Goal: Entertainment & Leisure: Browse casually

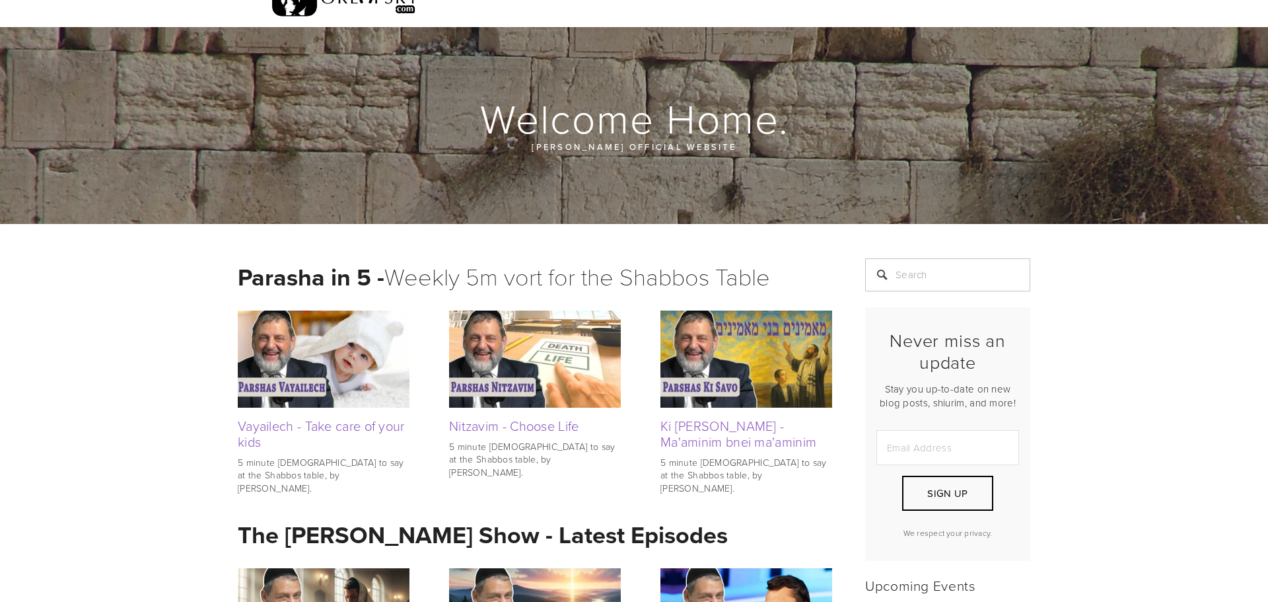
scroll to position [81, 0]
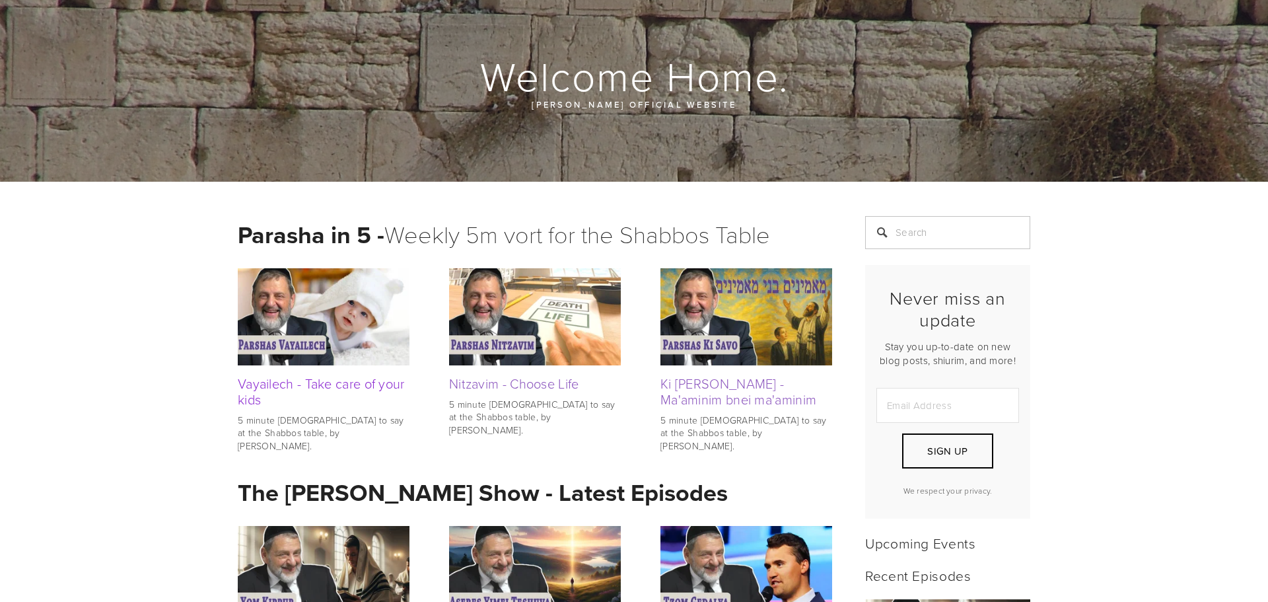
click at [328, 382] on link "Vayailech - Take care of your kids" at bounding box center [321, 391] width 167 height 34
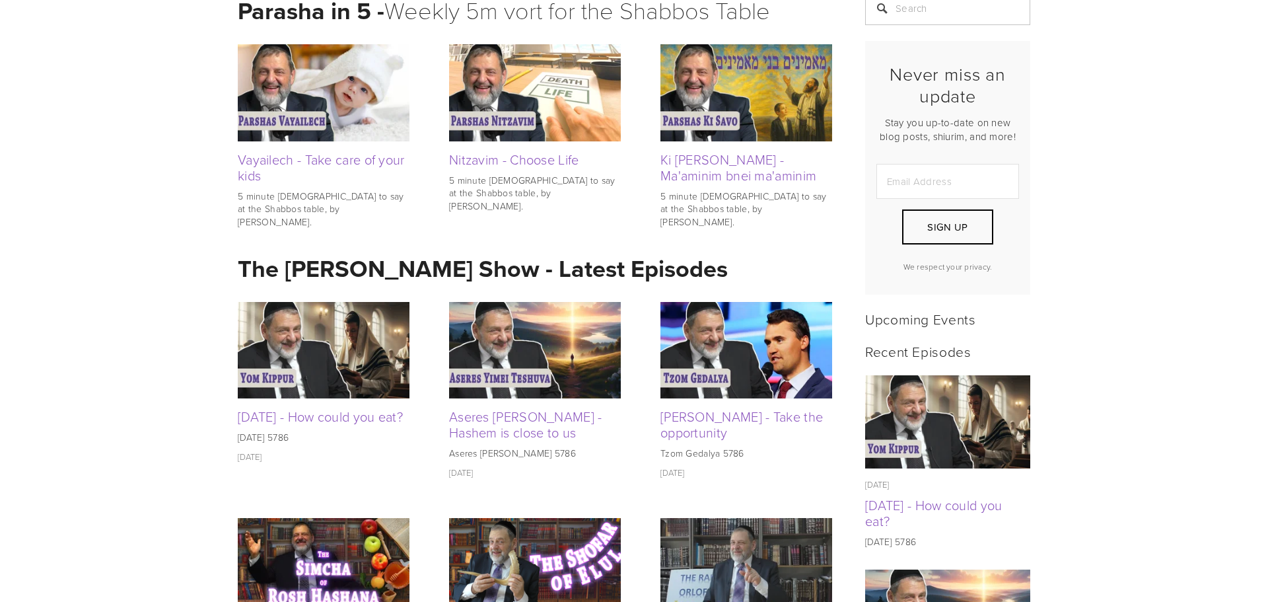
scroll to position [310, 0]
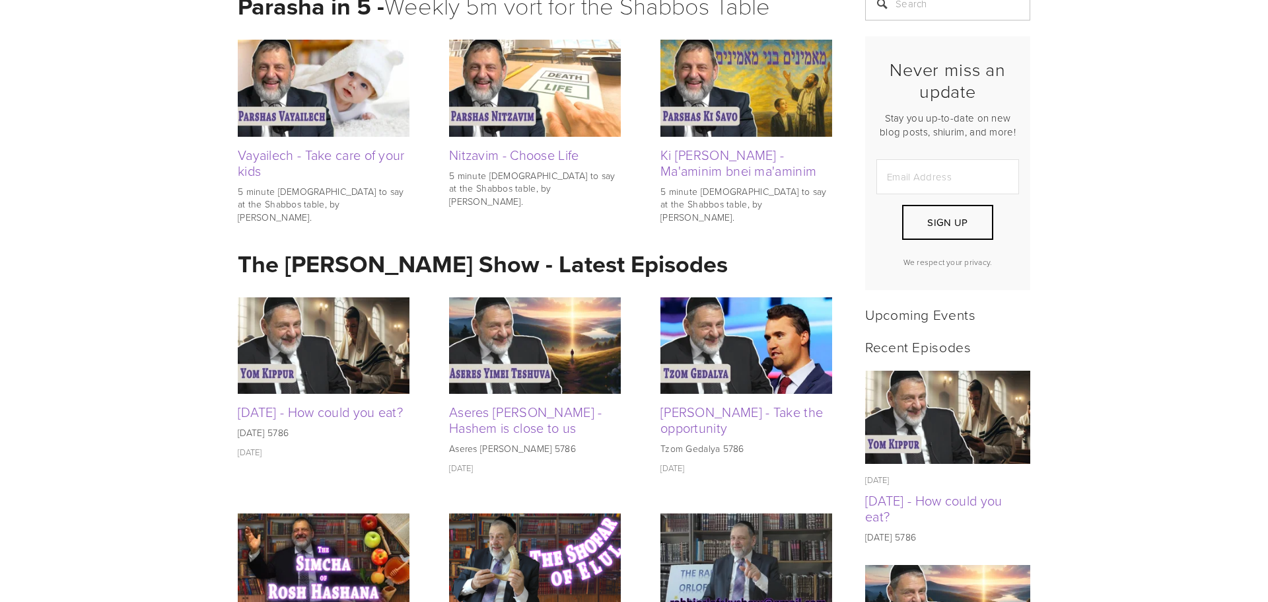
click at [676, 360] on img at bounding box center [746, 345] width 172 height 96
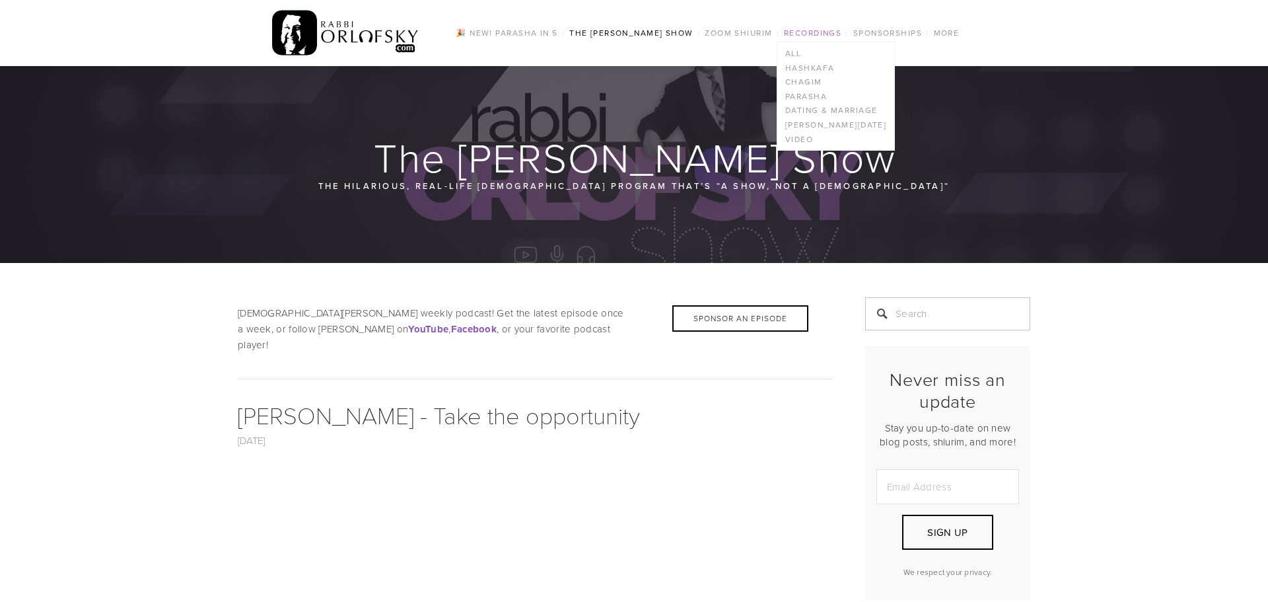
click at [824, 28] on link "Recordings" at bounding box center [812, 32] width 65 height 17
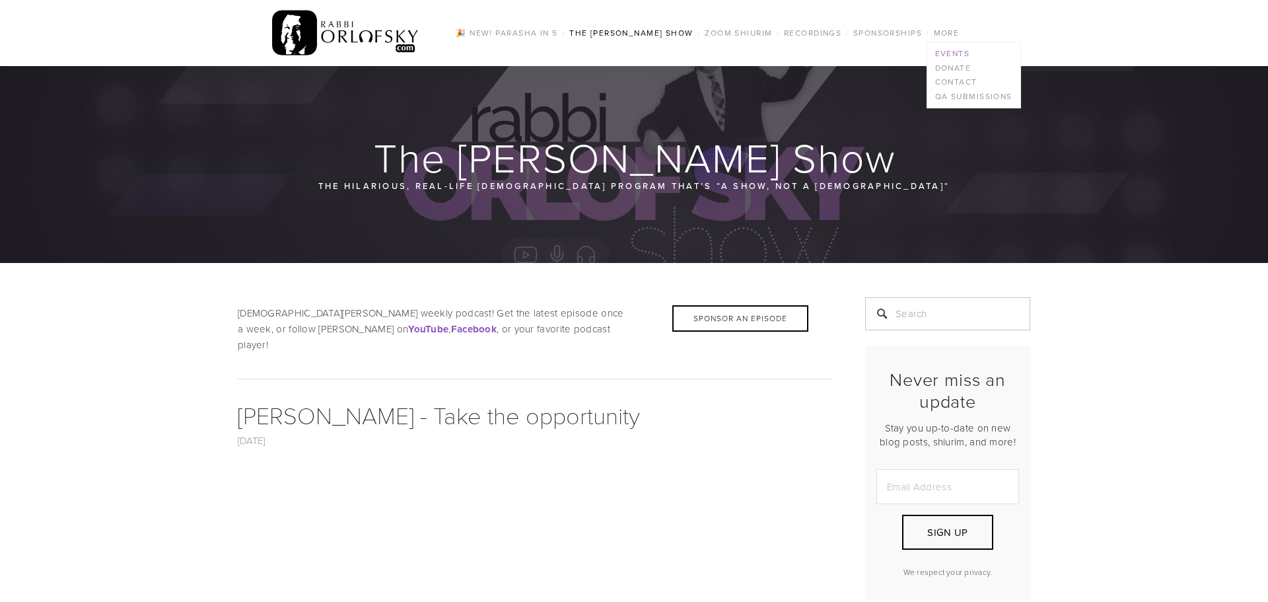
click at [954, 53] on link "Events" at bounding box center [973, 53] width 93 height 15
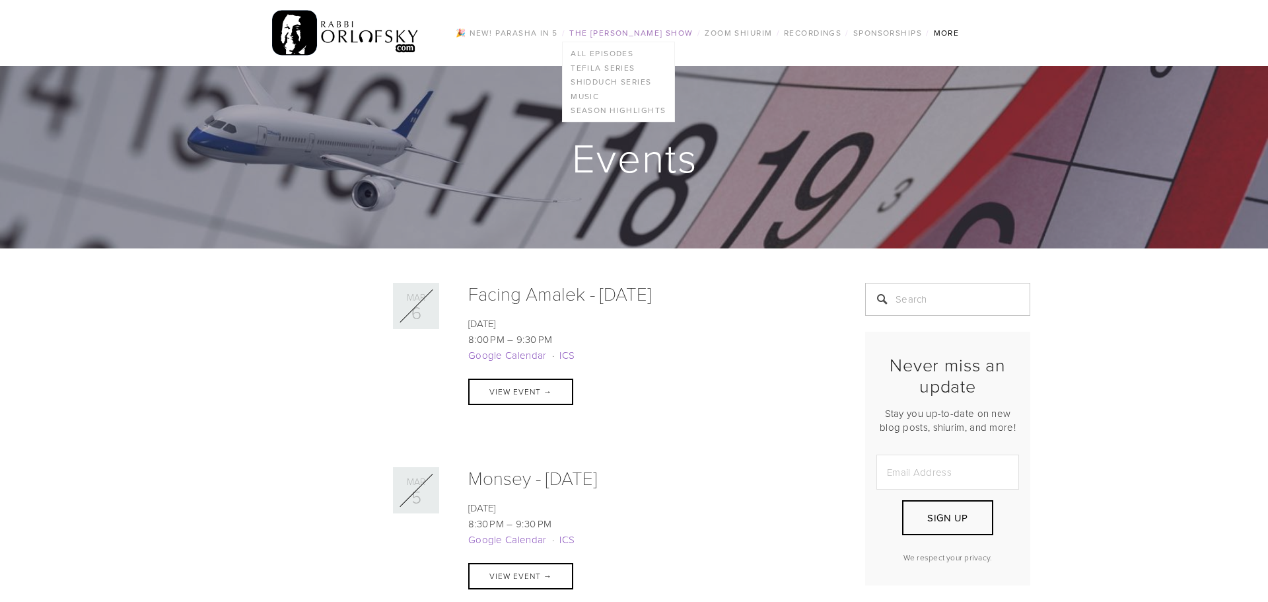
click at [616, 34] on link "The [PERSON_NAME] Show" at bounding box center [631, 32] width 132 height 17
click at [592, 94] on link "Music" at bounding box center [618, 96] width 111 height 15
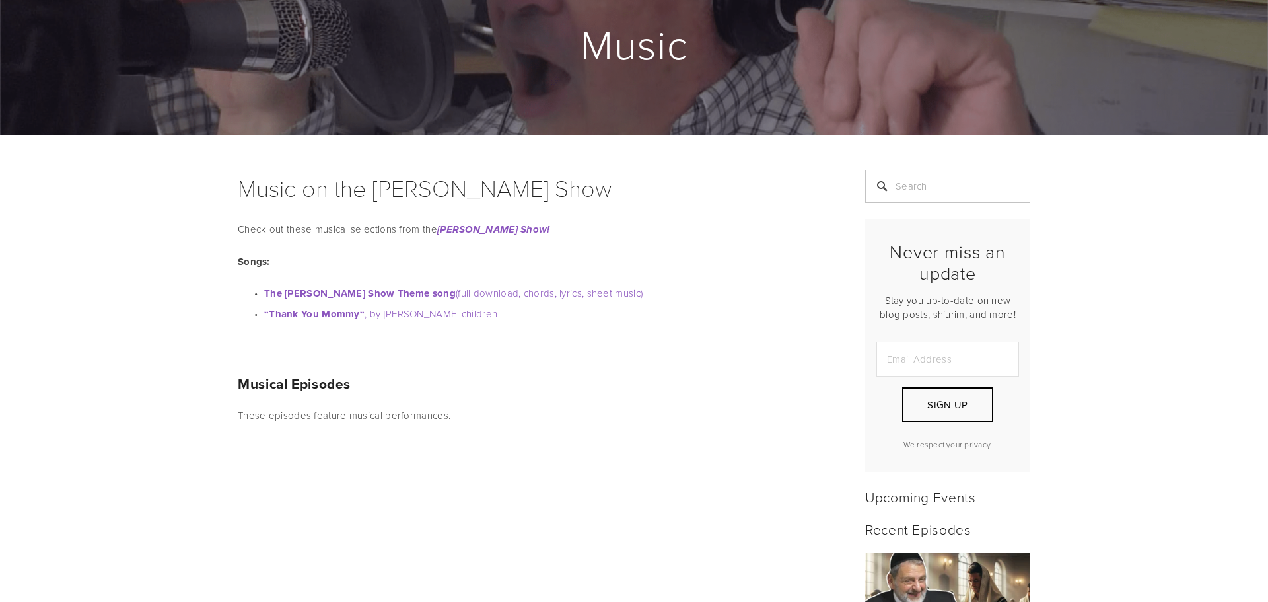
scroll to position [114, 0]
click at [418, 292] on strong "The Rabbi Orlofsky Show Theme song" at bounding box center [360, 292] width 192 height 15
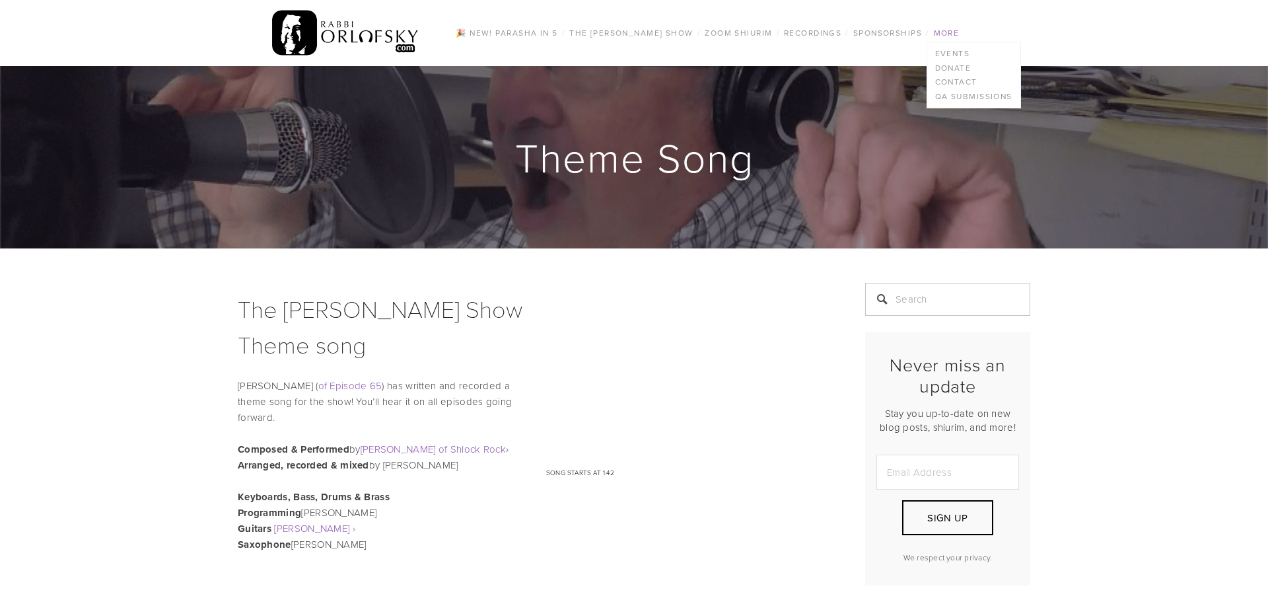
click at [950, 34] on link "More" at bounding box center [947, 32] width 34 height 17
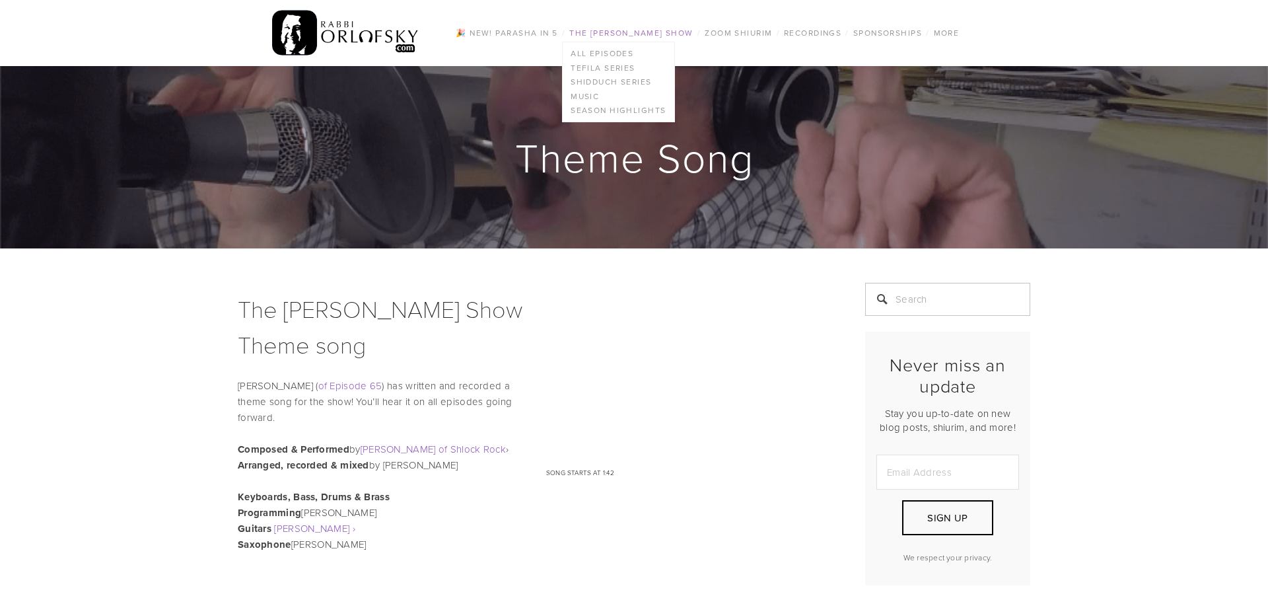
click at [661, 33] on link "The [PERSON_NAME] Show" at bounding box center [631, 32] width 132 height 17
click at [349, 35] on img at bounding box center [345, 33] width 147 height 52
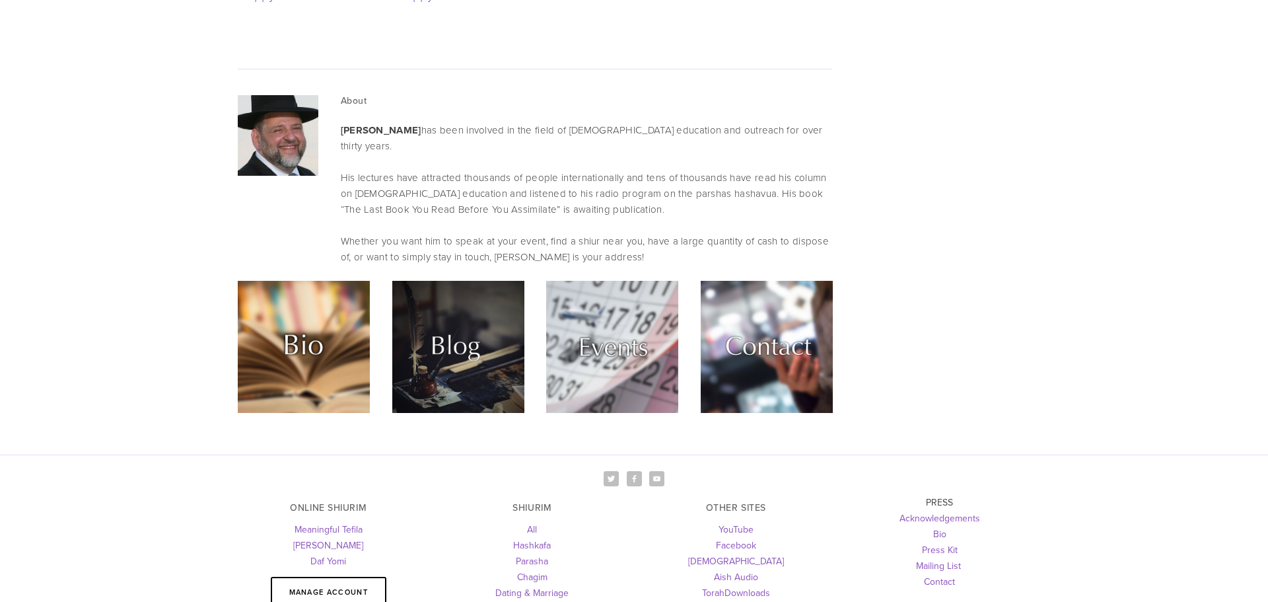
scroll to position [3253, 0]
